Goal: Find specific page/section: Find specific page/section

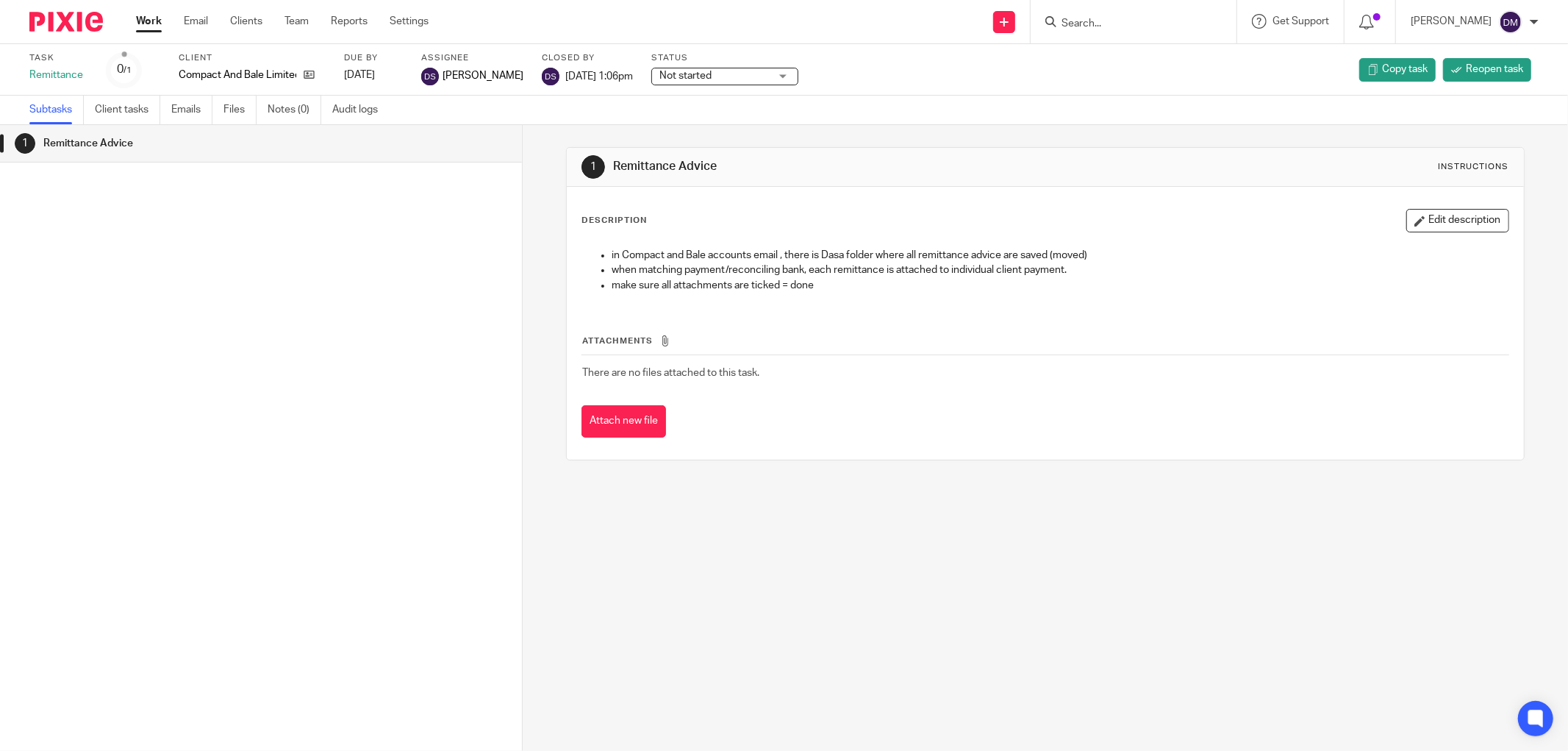
click at [1168, 25] on input "Search" at bounding box center [1125, 24] width 132 height 13
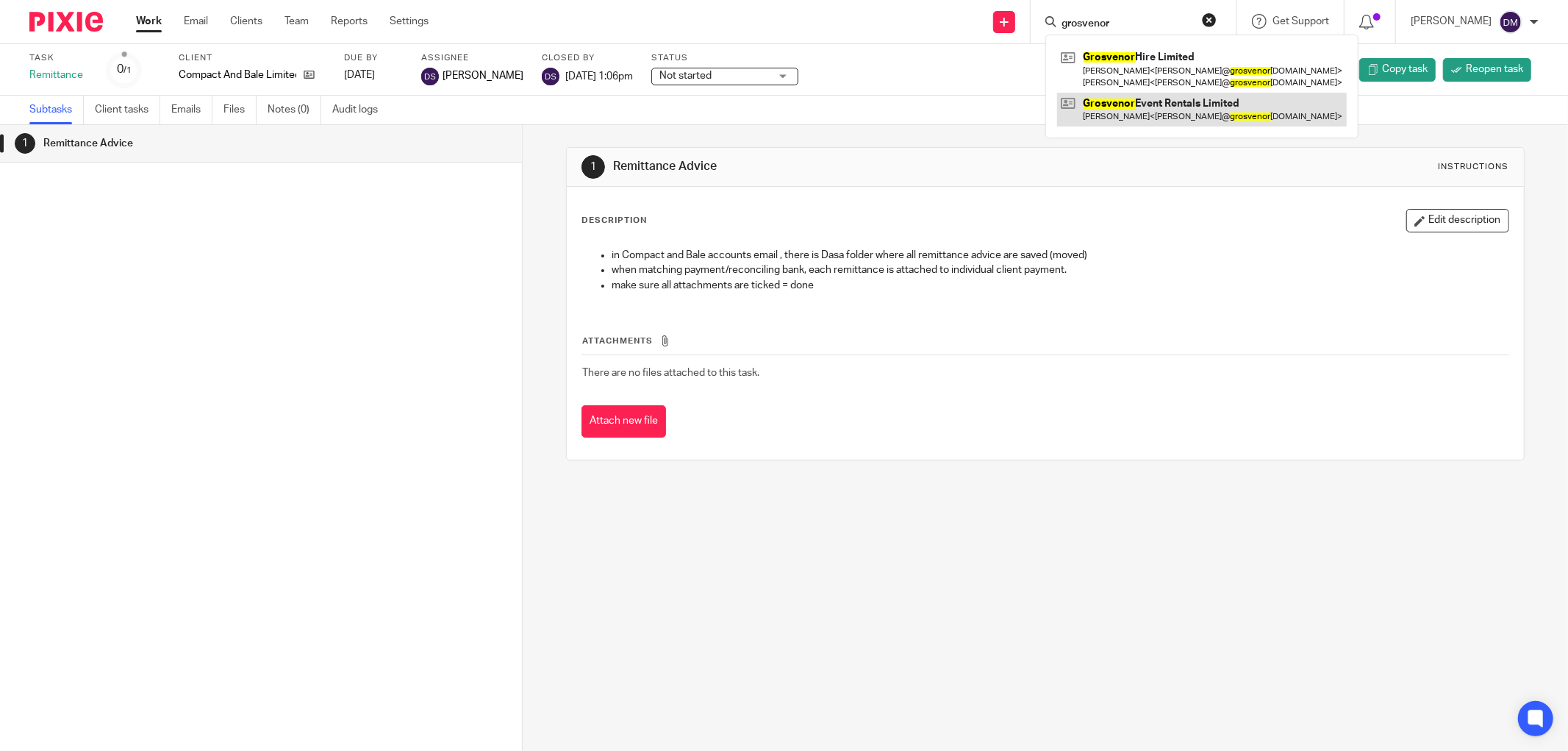
type input "grosvenor"
click at [1190, 110] on link at bounding box center [1201, 110] width 290 height 34
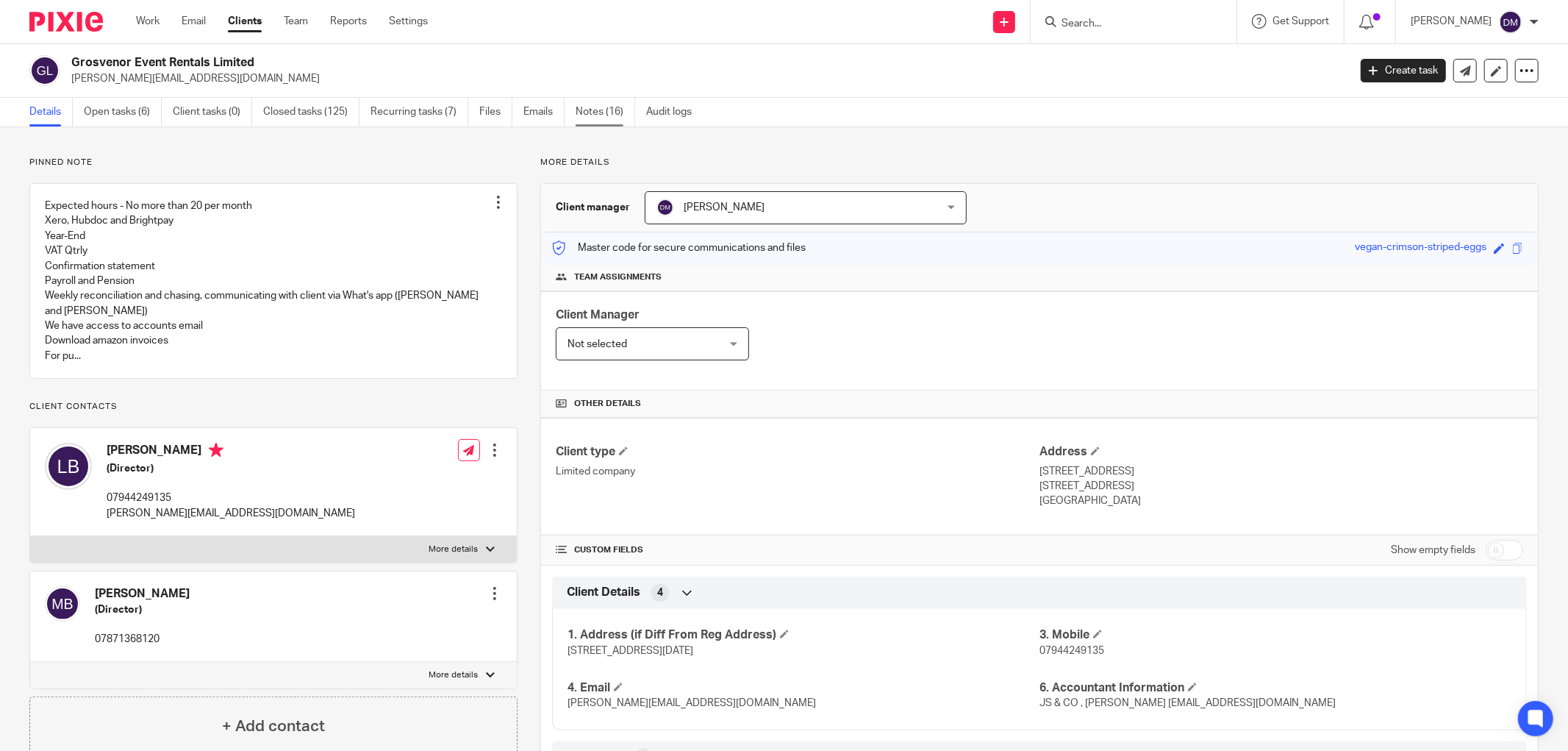
click at [604, 107] on link "Notes (16)" at bounding box center [606, 112] width 60 height 29
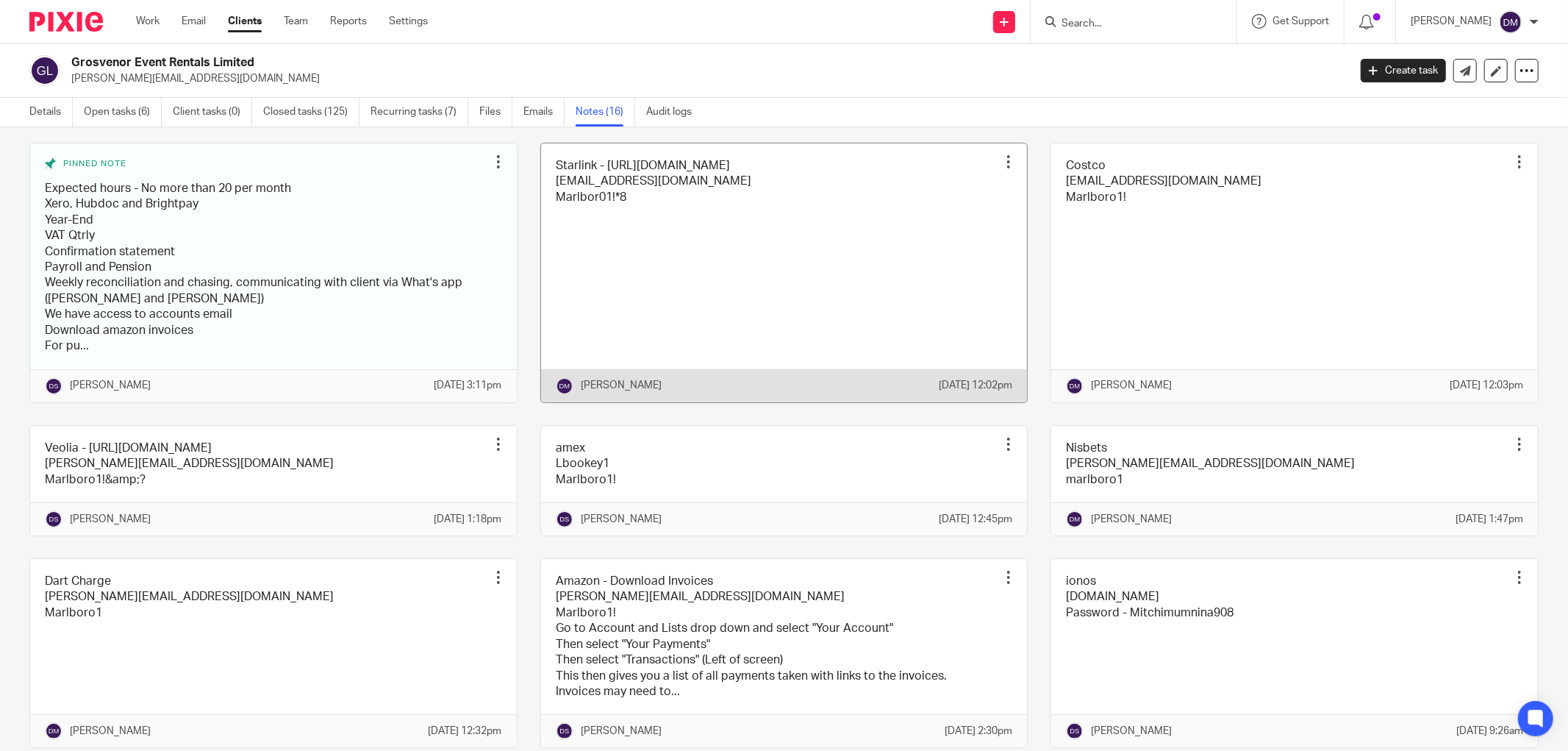
scroll to position [327, 0]
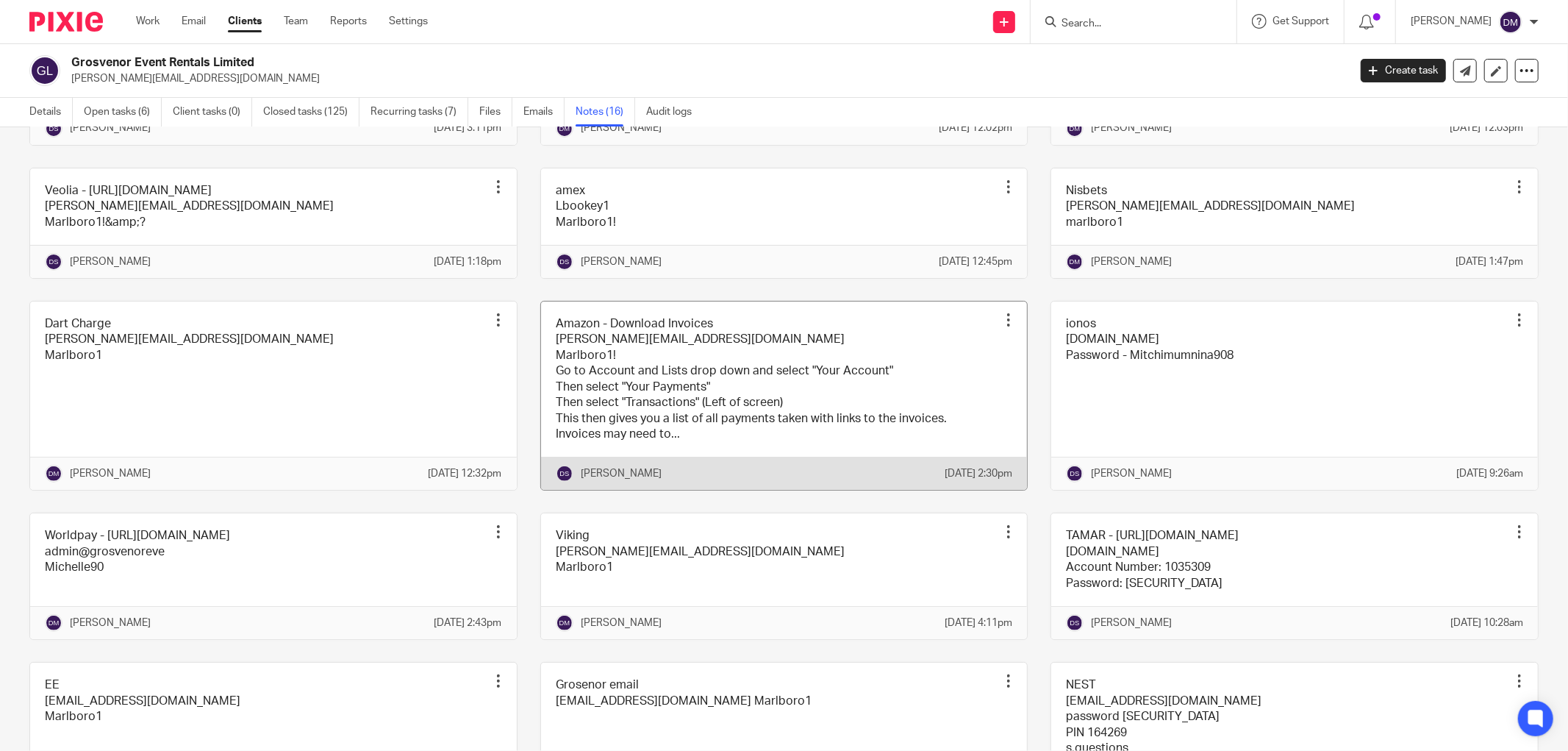
click at [787, 431] on link at bounding box center [784, 396] width 487 height 189
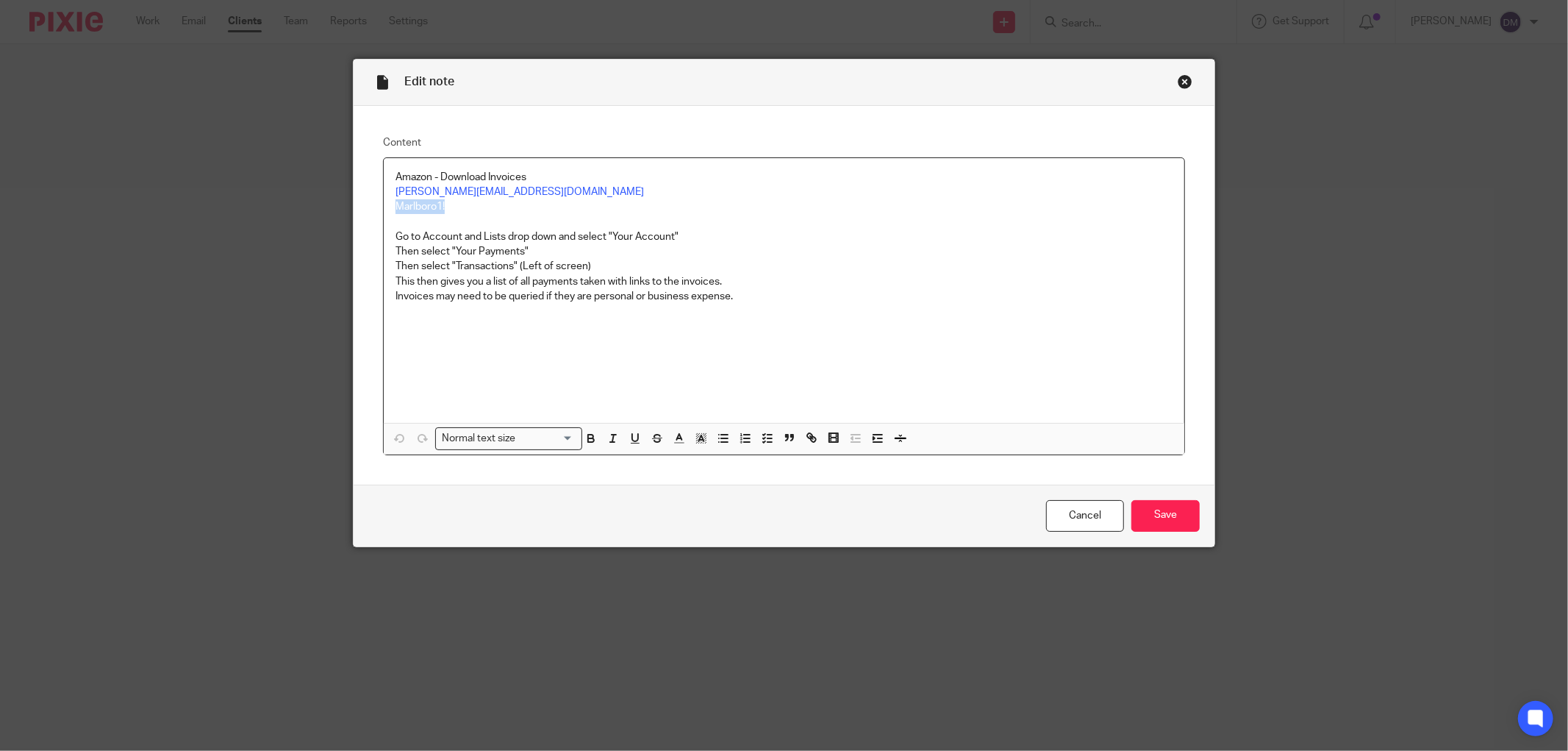
drag, startPoint x: 446, startPoint y: 210, endPoint x: 388, endPoint y: 206, distance: 58.1
click at [396, 206] on p "Marlboro1!" at bounding box center [784, 206] width 777 height 15
copy p "Marlboro1!"
click at [1177, 82] on div "Close this dialog window" at bounding box center [1184, 81] width 15 height 15
